Goal: Task Accomplishment & Management: Use online tool/utility

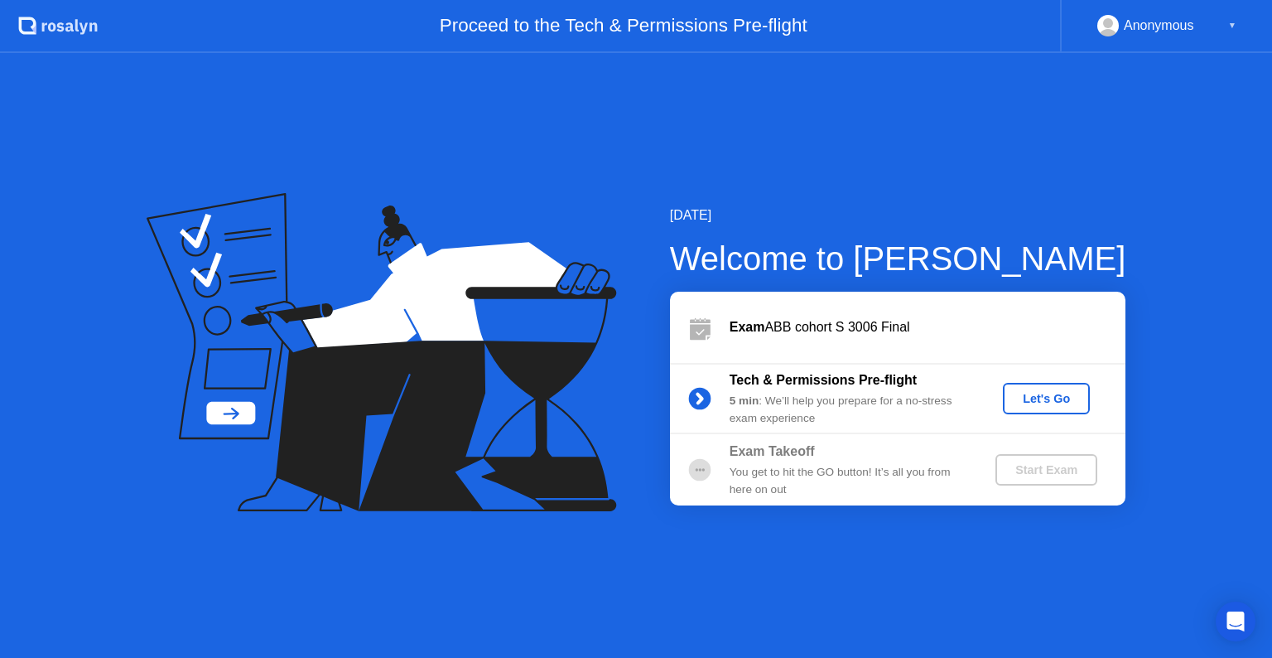
click at [1043, 399] on div "Let's Go" at bounding box center [1047, 398] width 74 height 13
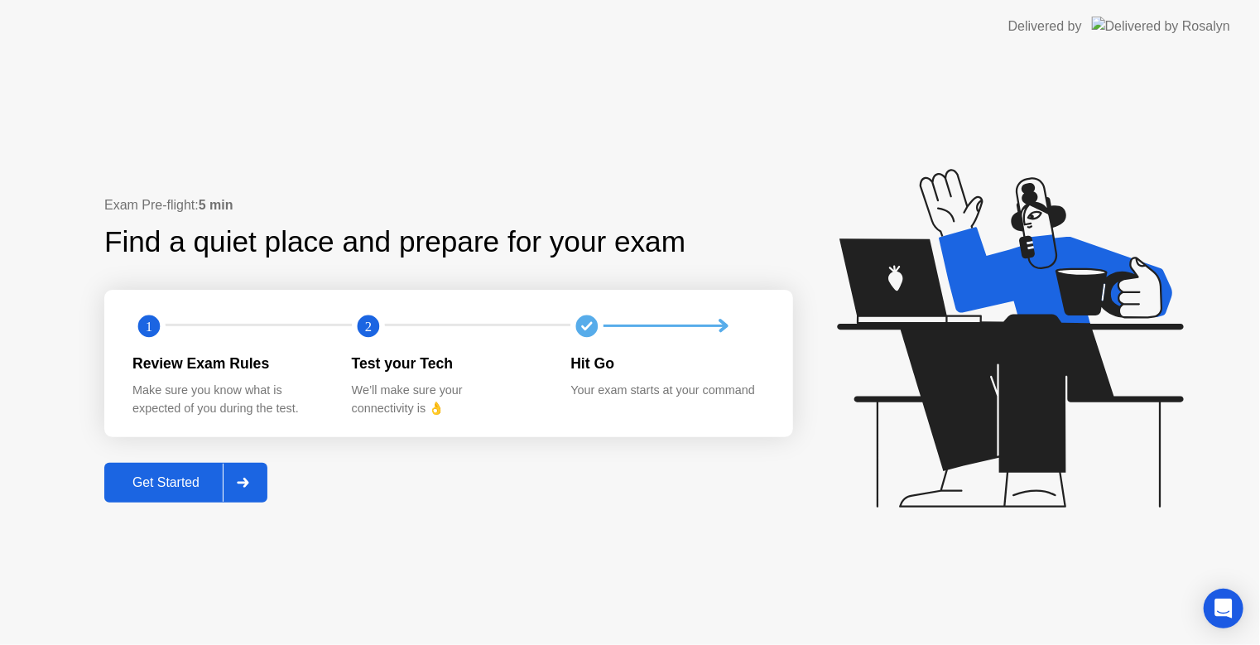
drag, startPoint x: 976, startPoint y: 0, endPoint x: 917, endPoint y: -88, distance: 105.7
click at [917, 0] on html "Delivered by Exam Pre-flight: 5 min Find a quiet place and prepare for your exa…" at bounding box center [630, 322] width 1260 height 645
click at [154, 487] on div "Get Started" at bounding box center [165, 482] width 113 height 15
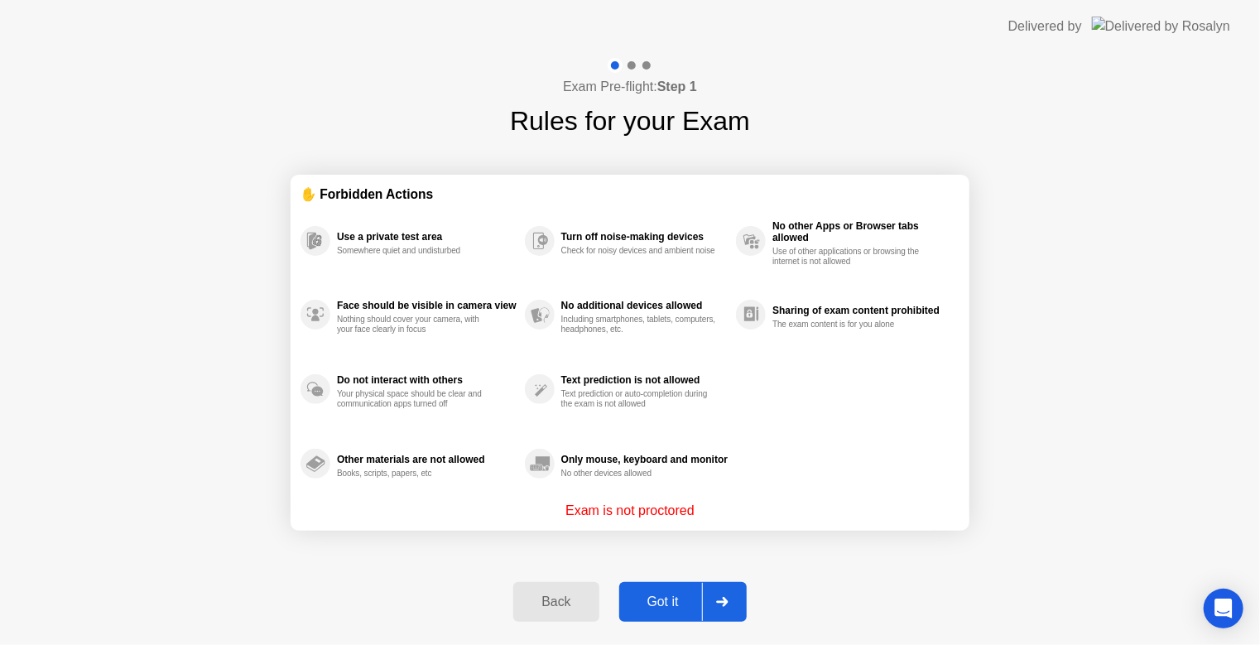
click at [664, 603] on div "Got it" at bounding box center [663, 602] width 78 height 15
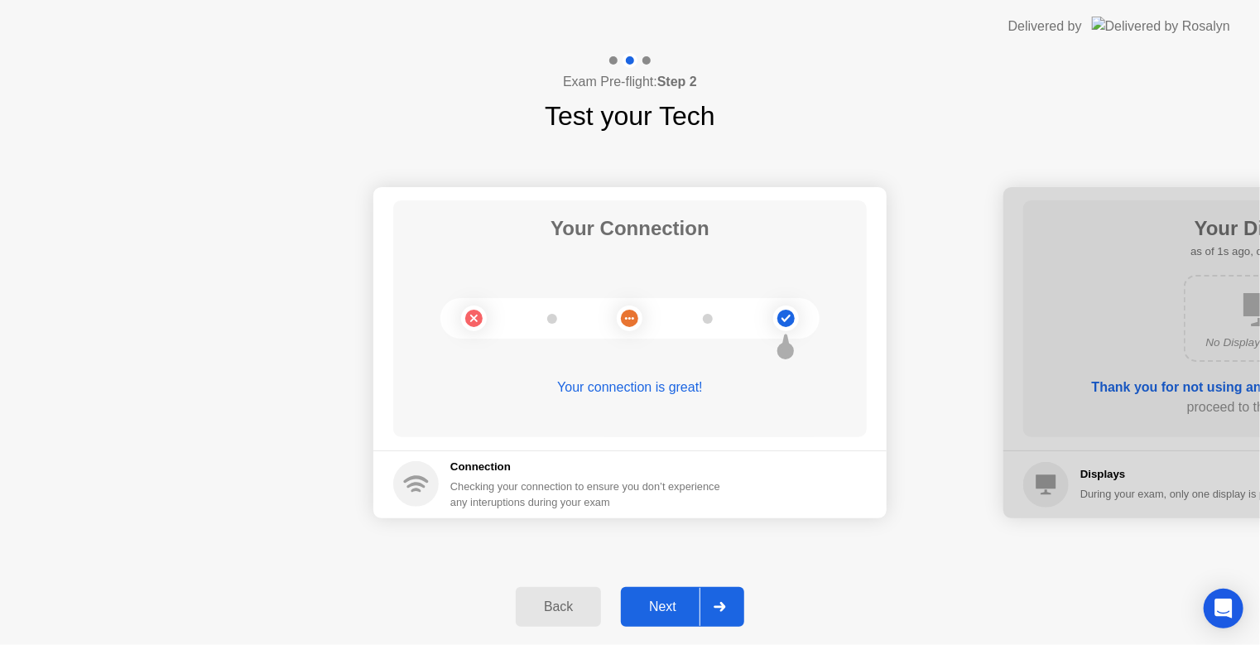
click at [672, 611] on div "Next" at bounding box center [663, 607] width 74 height 15
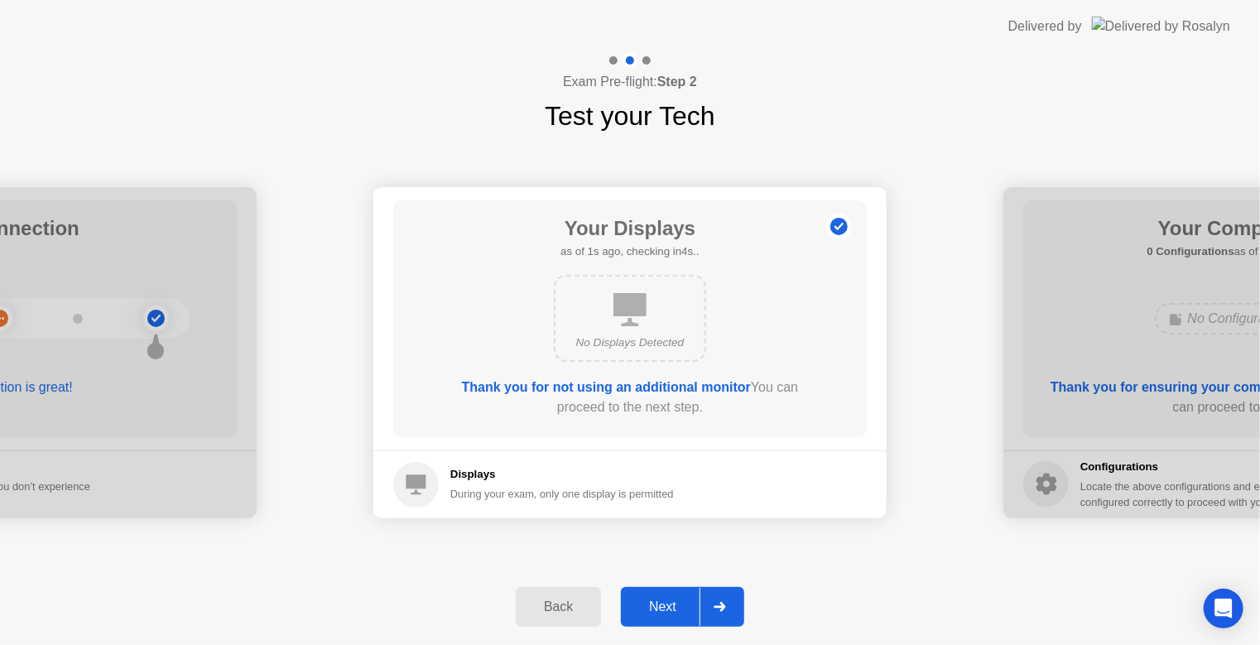
click at [675, 614] on div "Next" at bounding box center [663, 607] width 74 height 15
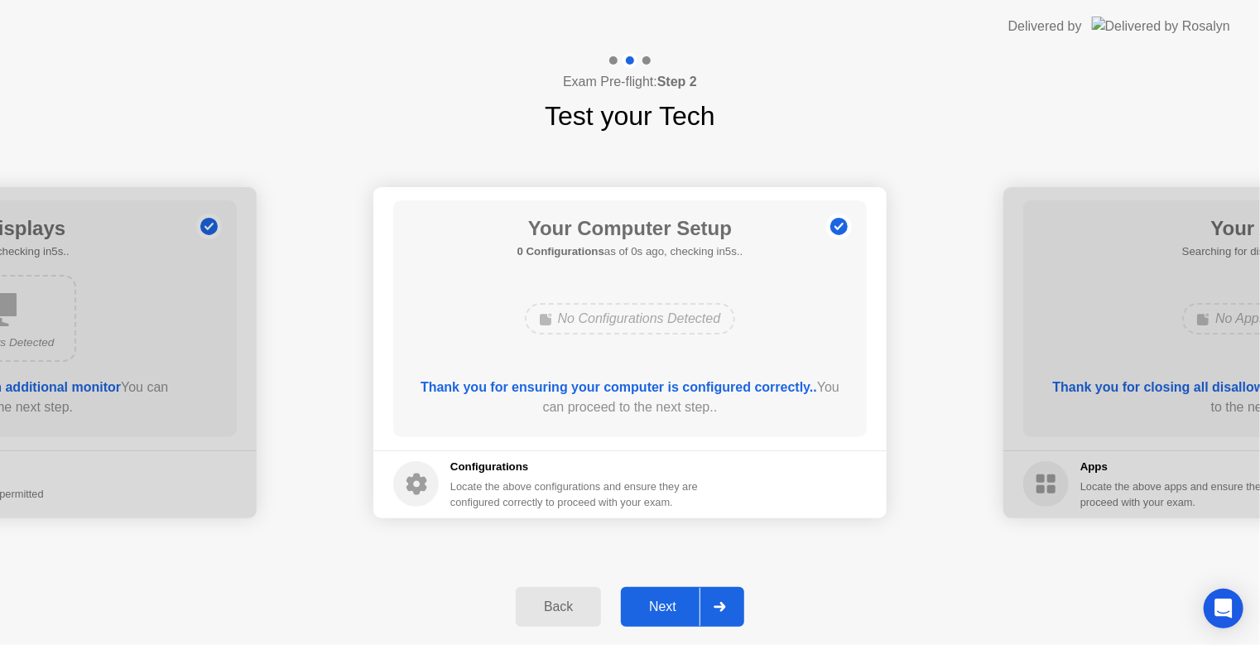
click at [675, 606] on div "Next" at bounding box center [663, 607] width 74 height 15
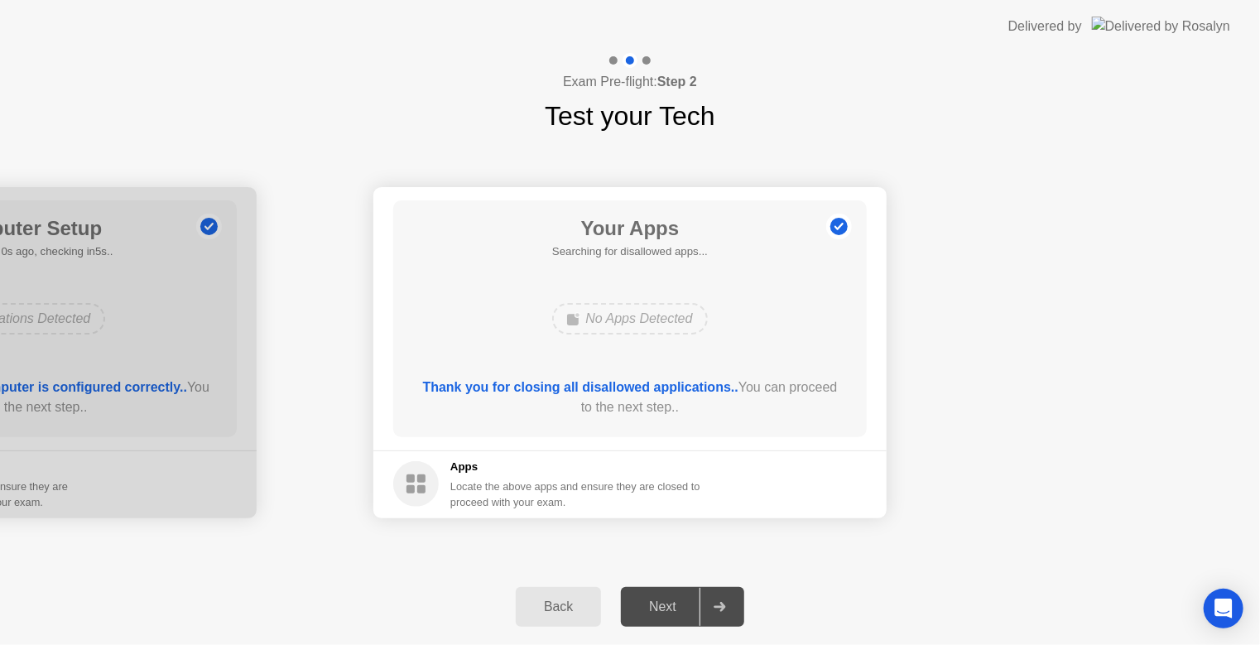
click at [675, 606] on div "Next" at bounding box center [663, 607] width 74 height 15
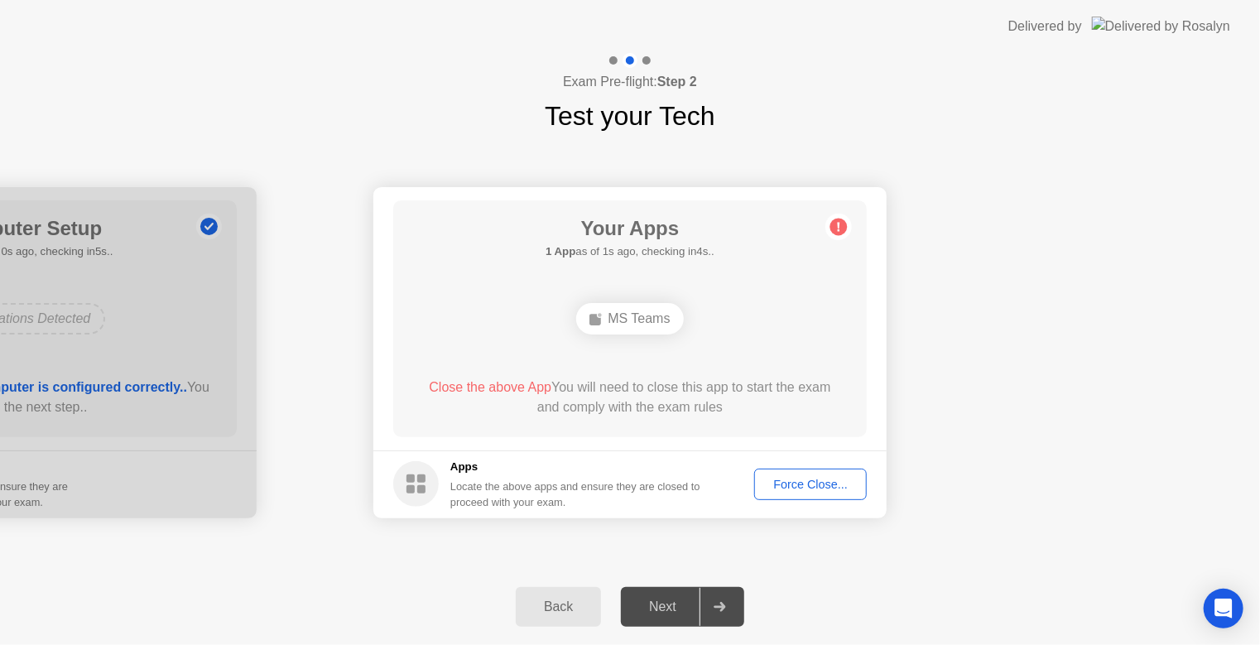
click at [790, 496] on button "Force Close..." at bounding box center [810, 484] width 113 height 31
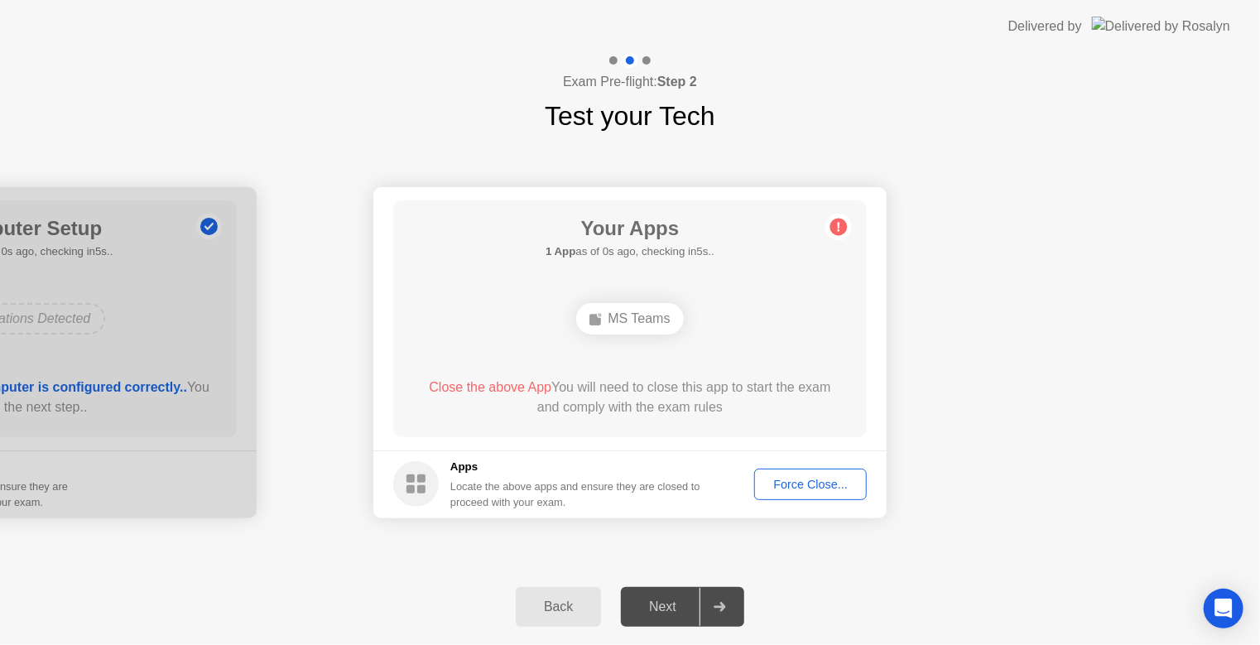
click at [812, 482] on div "Force Close..." at bounding box center [810, 484] width 101 height 13
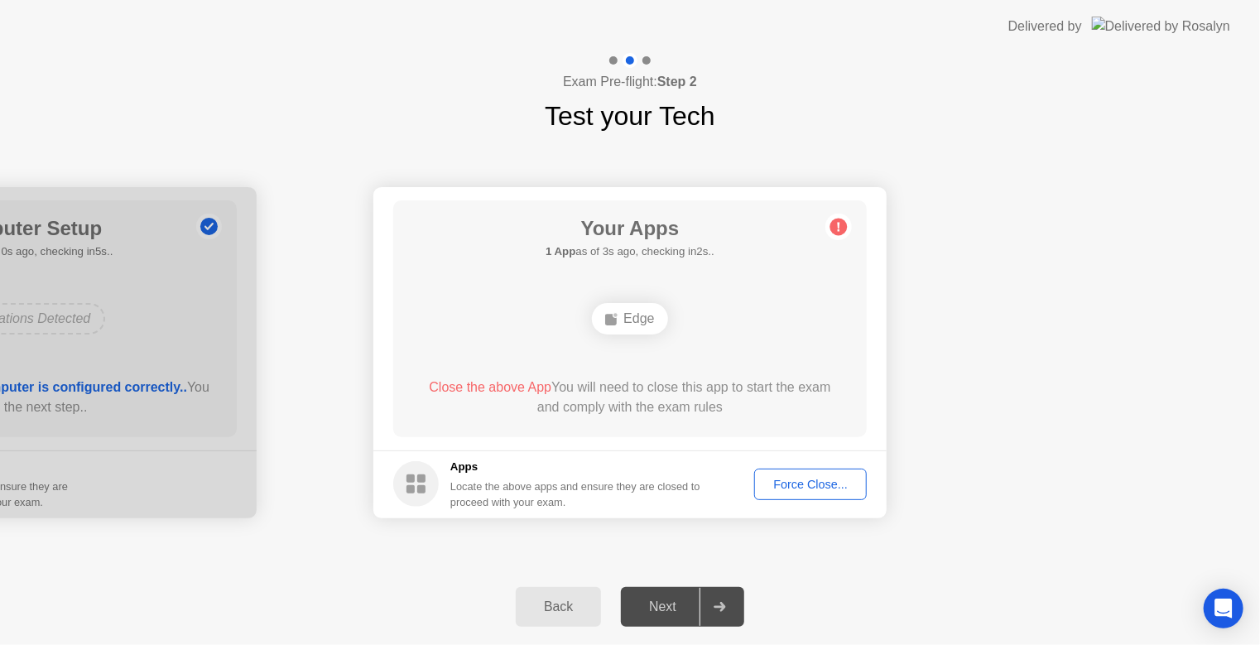
click at [812, 486] on div "Force Close..." at bounding box center [810, 484] width 101 height 13
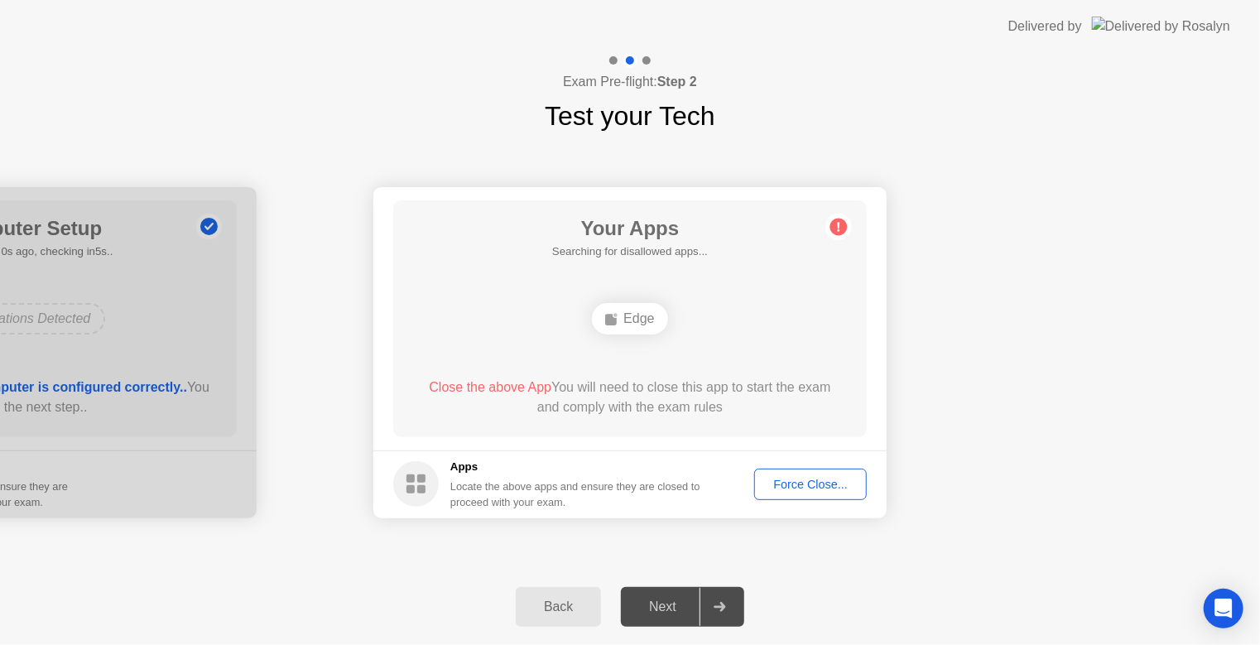
click at [811, 488] on div "Force Close..." at bounding box center [810, 484] width 101 height 13
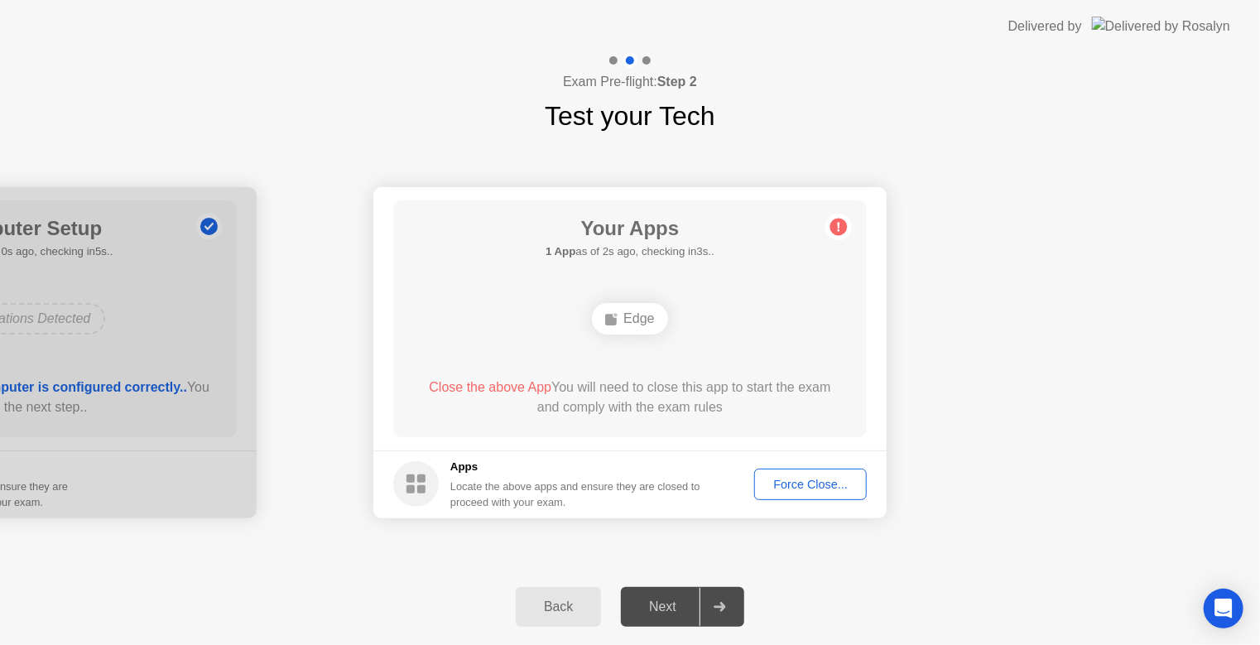
click at [657, 600] on div "Next" at bounding box center [663, 607] width 74 height 15
click at [808, 491] on div "Force Close..." at bounding box center [810, 484] width 101 height 13
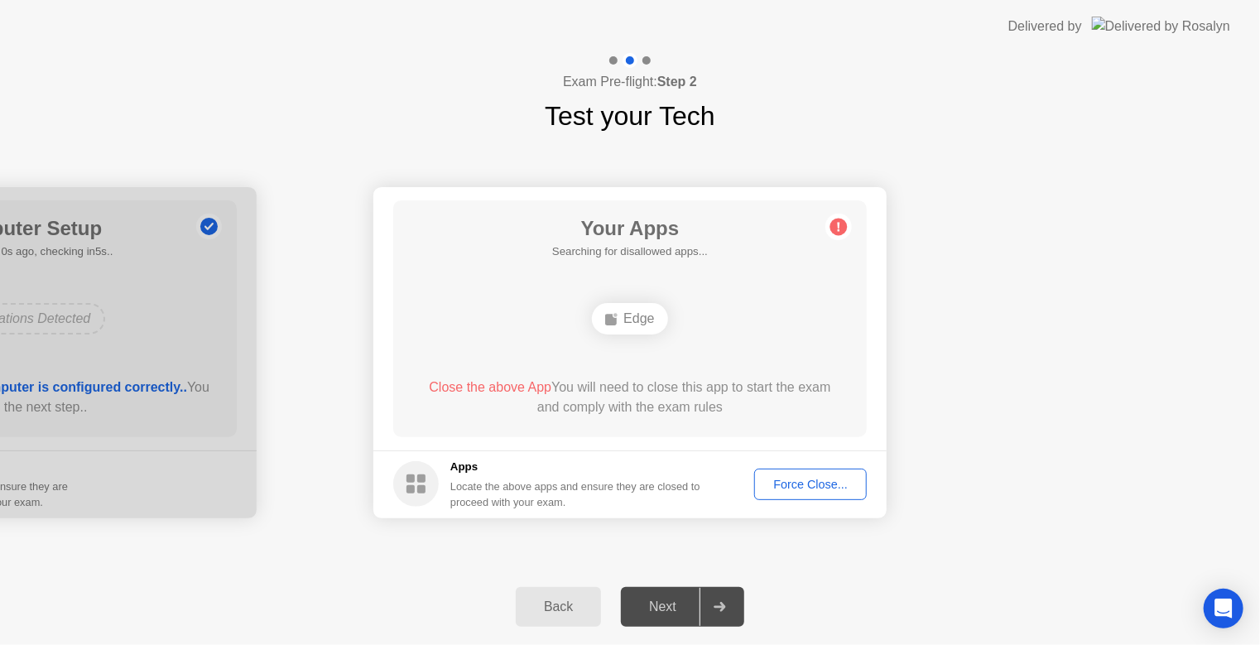
click at [825, 484] on div "Force Close..." at bounding box center [810, 484] width 101 height 13
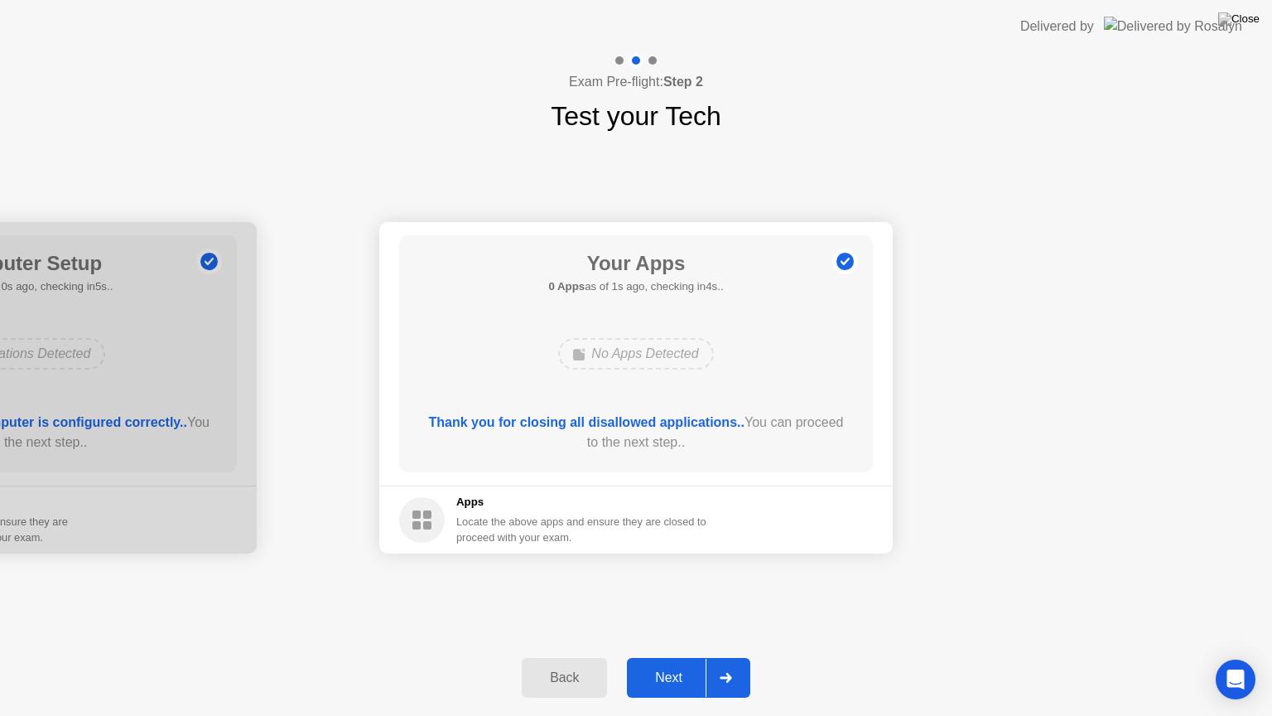
click at [669, 657] on div "Next" at bounding box center [669, 677] width 74 height 15
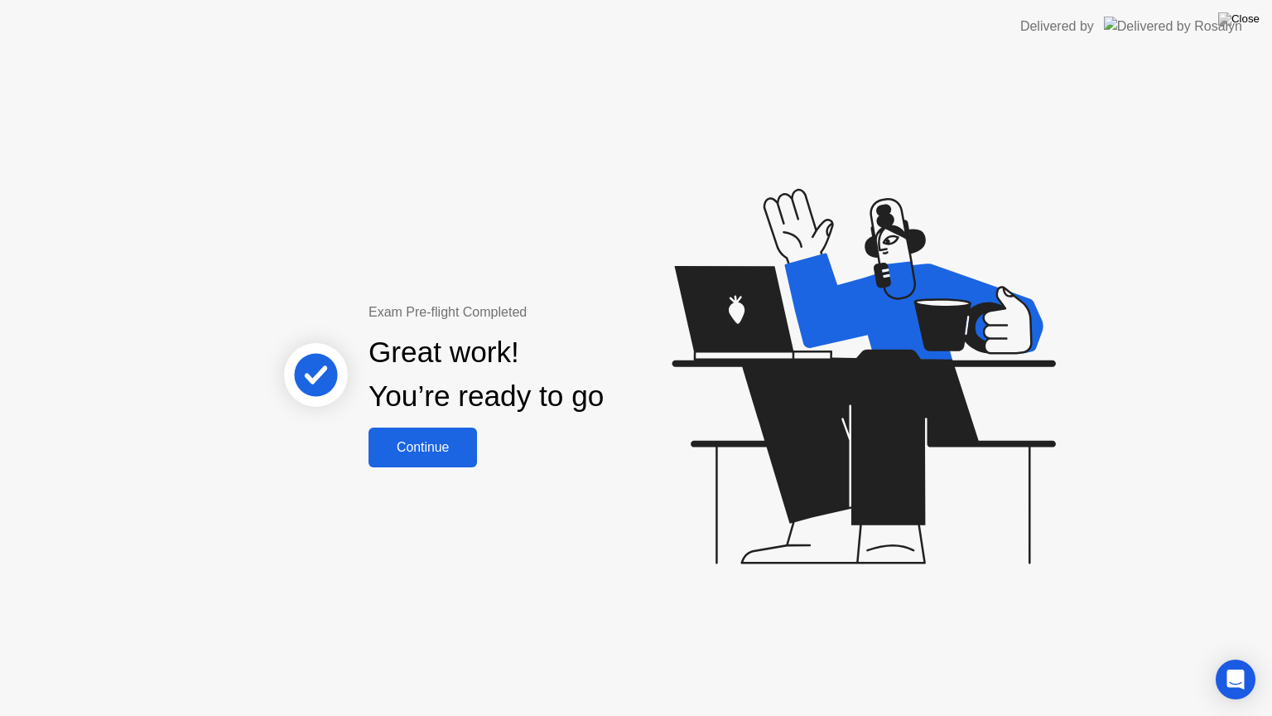
click at [422, 451] on div "Continue" at bounding box center [422, 447] width 99 height 15
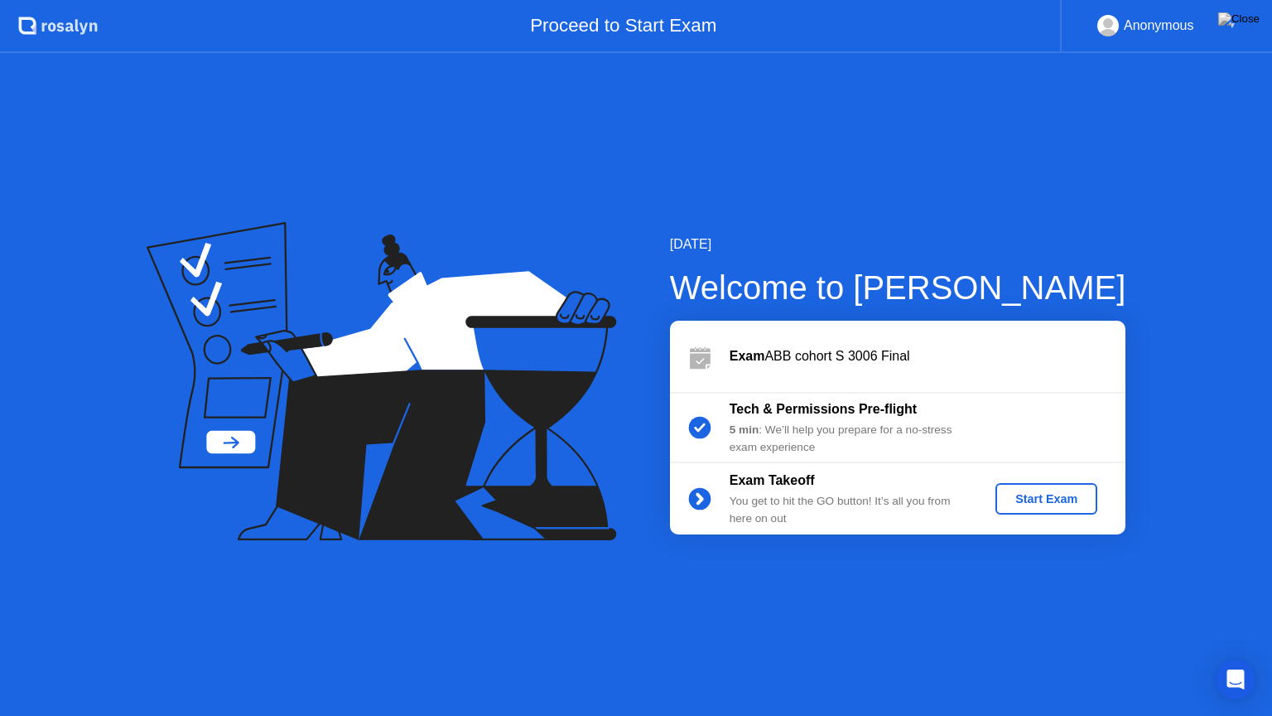
click at [1067, 505] on div "Start Exam" at bounding box center [1046, 498] width 89 height 13
